Goal: Task Accomplishment & Management: Manage account settings

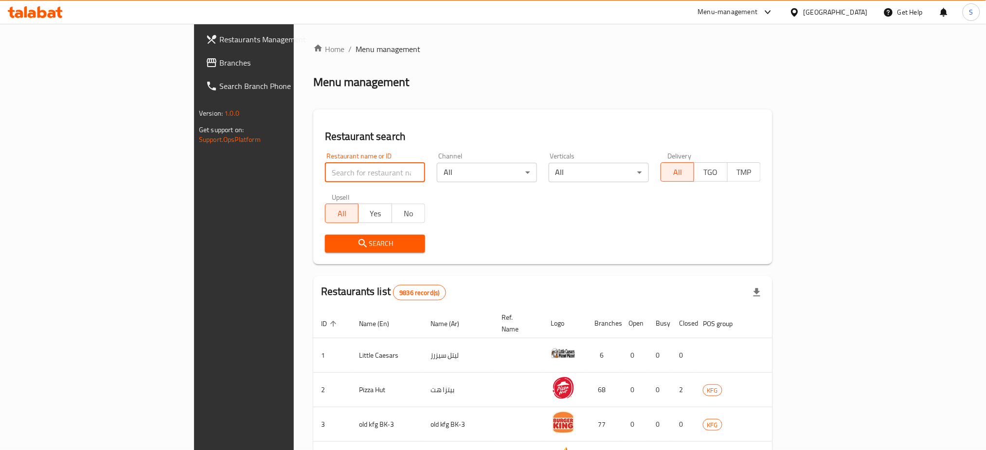
click at [325, 169] on input "search" at bounding box center [375, 172] width 100 height 19
type input "Fatayer [PERSON_NAME]"
click button "Search" at bounding box center [375, 244] width 100 height 18
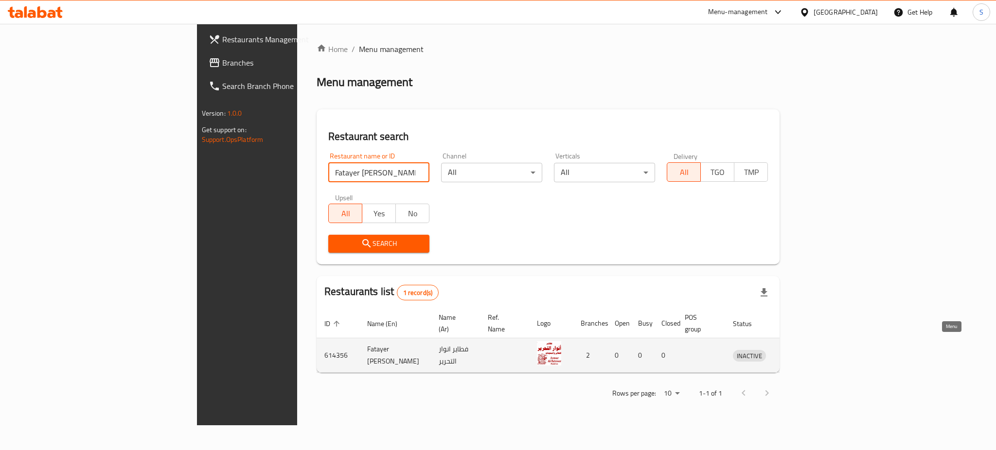
click at [797, 350] on icon "enhanced table" at bounding box center [791, 356] width 12 height 12
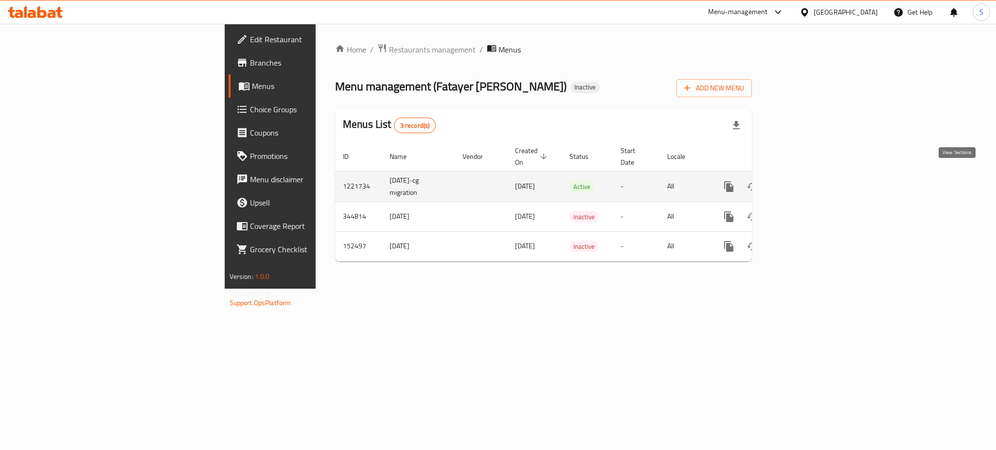
click at [805, 181] on icon "enhanced table" at bounding box center [799, 187] width 12 height 12
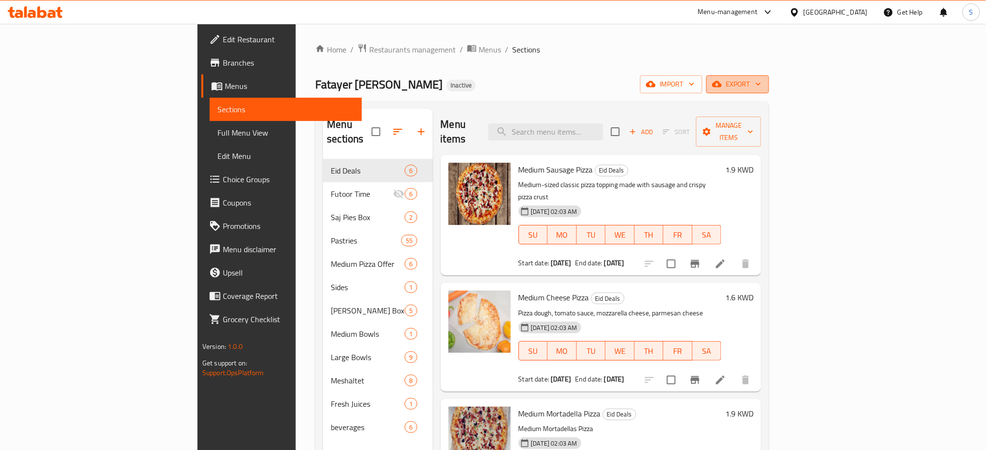
click at [763, 82] on icon "button" at bounding box center [758, 84] width 10 height 10
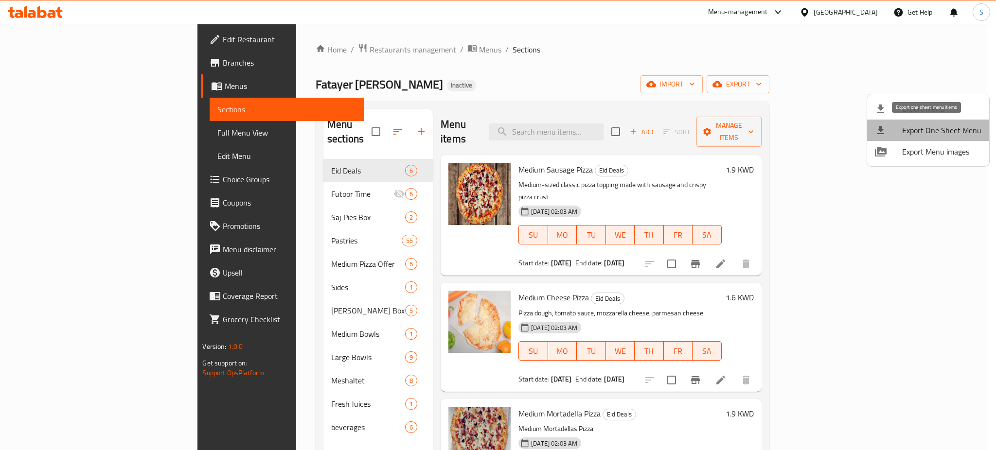
click at [954, 130] on span "Export One Sheet Menu" at bounding box center [941, 130] width 79 height 12
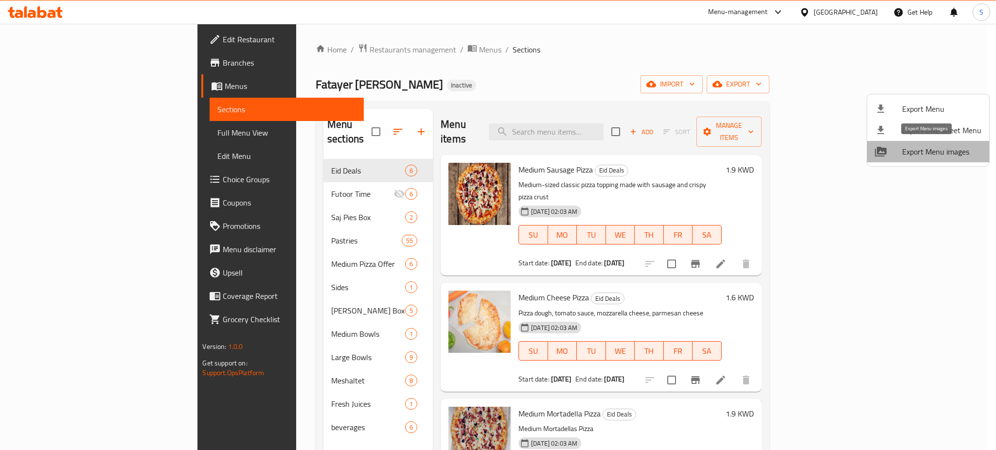
click at [934, 152] on span "Export Menu images" at bounding box center [941, 152] width 79 height 12
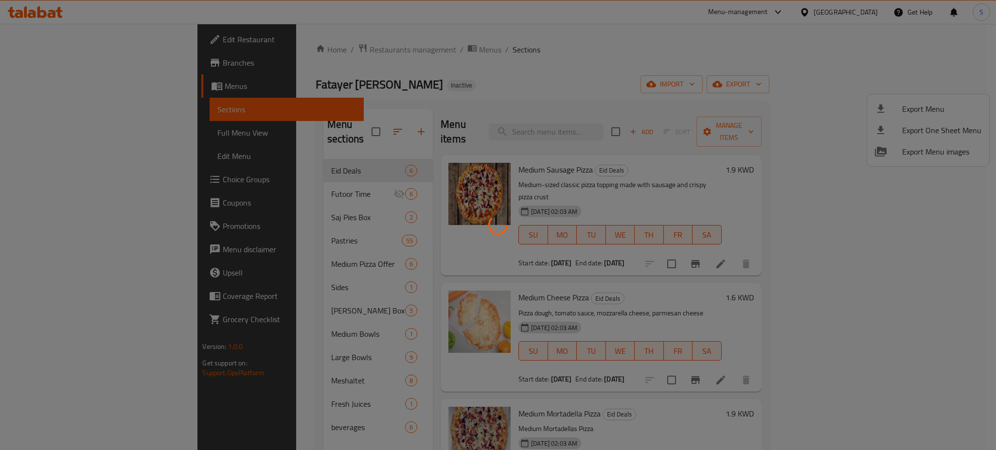
click at [627, 38] on div at bounding box center [498, 225] width 996 height 450
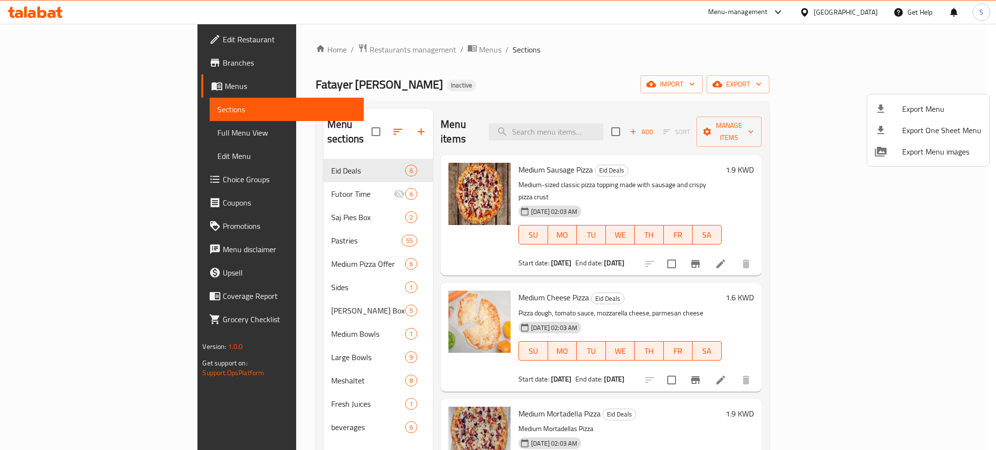
click at [58, 38] on div at bounding box center [498, 225] width 996 height 450
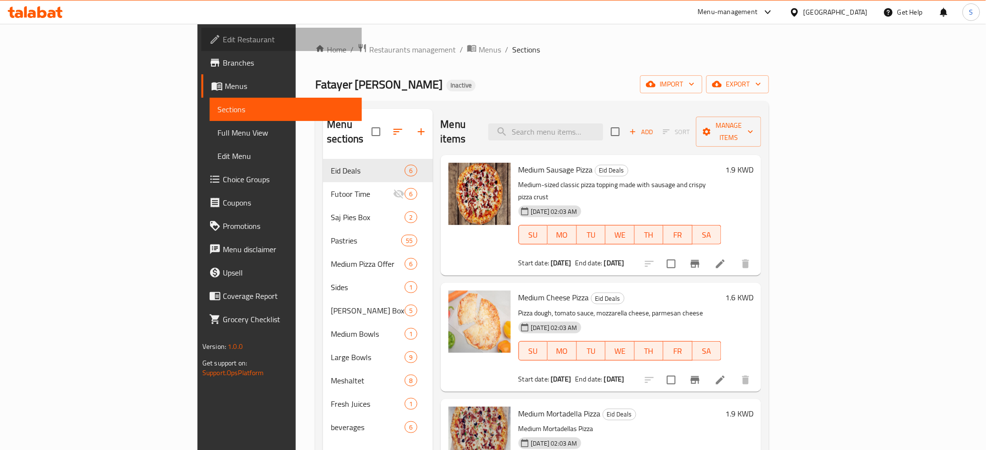
click at [223, 38] on span "Edit Restaurant" at bounding box center [289, 40] width 132 height 12
